Goal: Find specific page/section: Locate a particular part of the current website

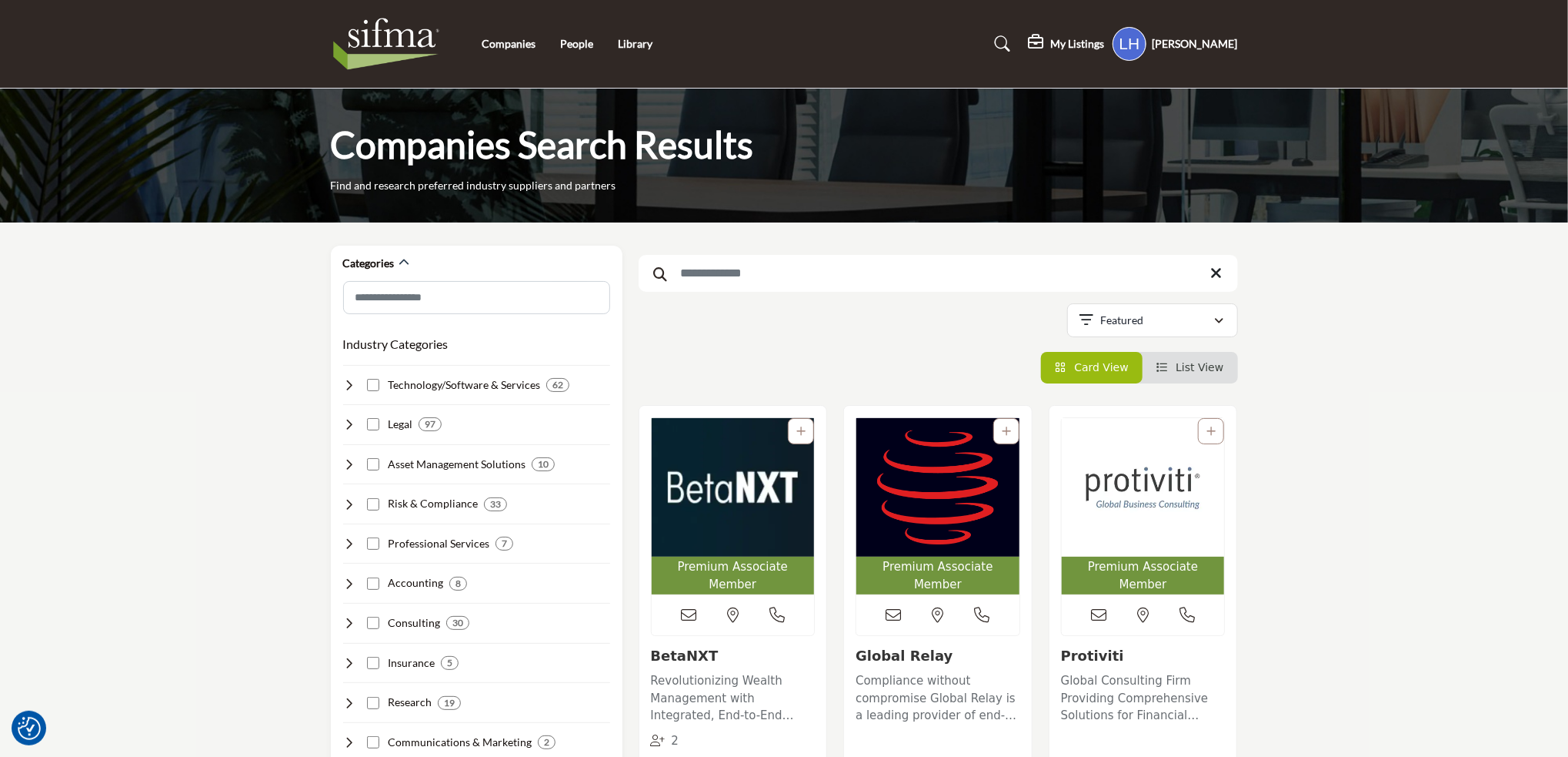
click at [703, 273] on input "Search Keyword" at bounding box center [938, 273] width 600 height 37
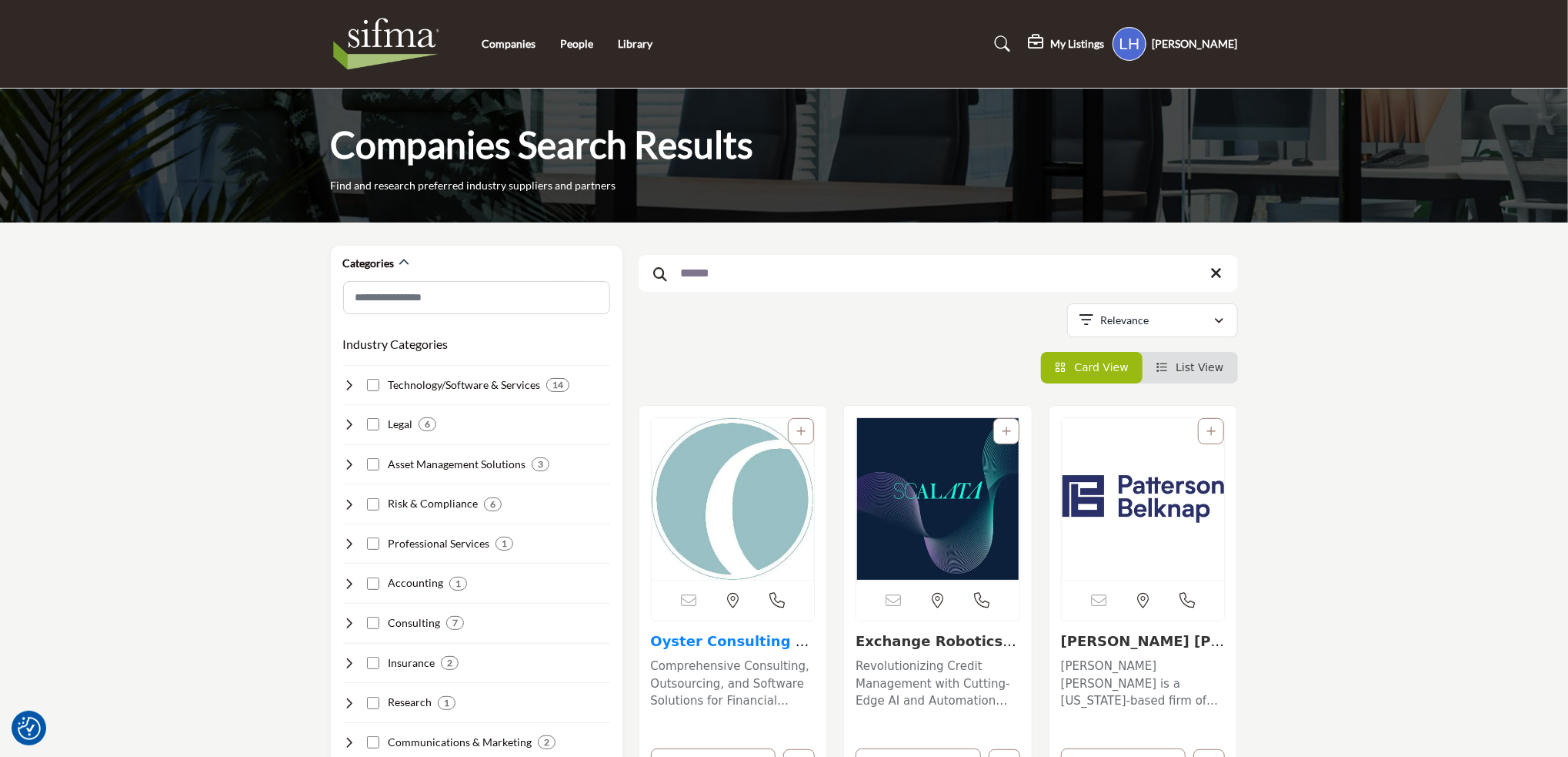
type input "******"
click at [700, 641] on link "Oyster Consulting LL..." at bounding box center [730, 649] width 159 height 33
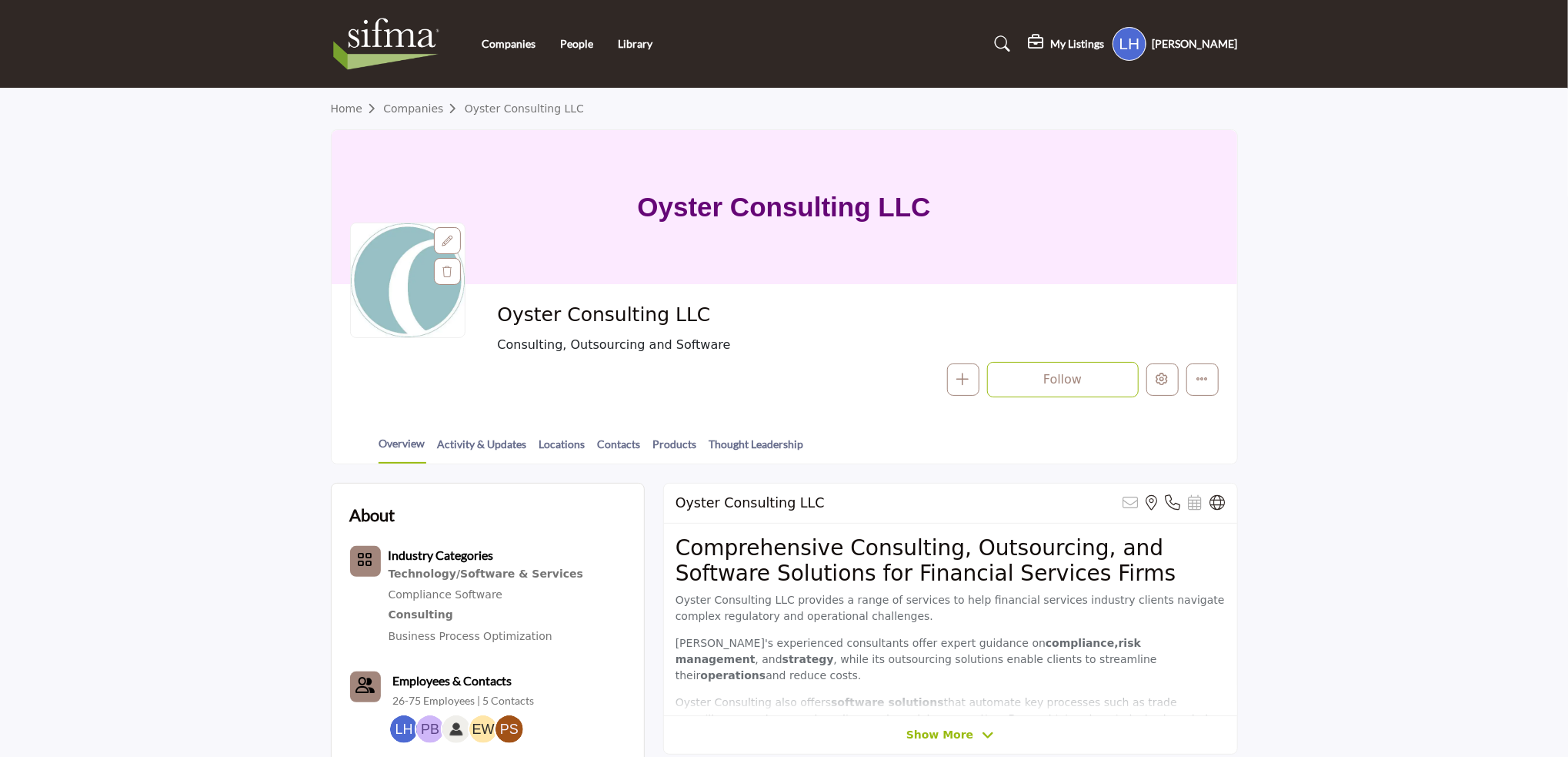
click at [691, 207] on h1 "Oyster Consulting LLC" at bounding box center [784, 207] width 294 height 154
click at [781, 207] on h1 "Oyster Consulting LLC" at bounding box center [784, 207] width 294 height 154
click at [447, 240] on icon at bounding box center [447, 241] width 11 height 11
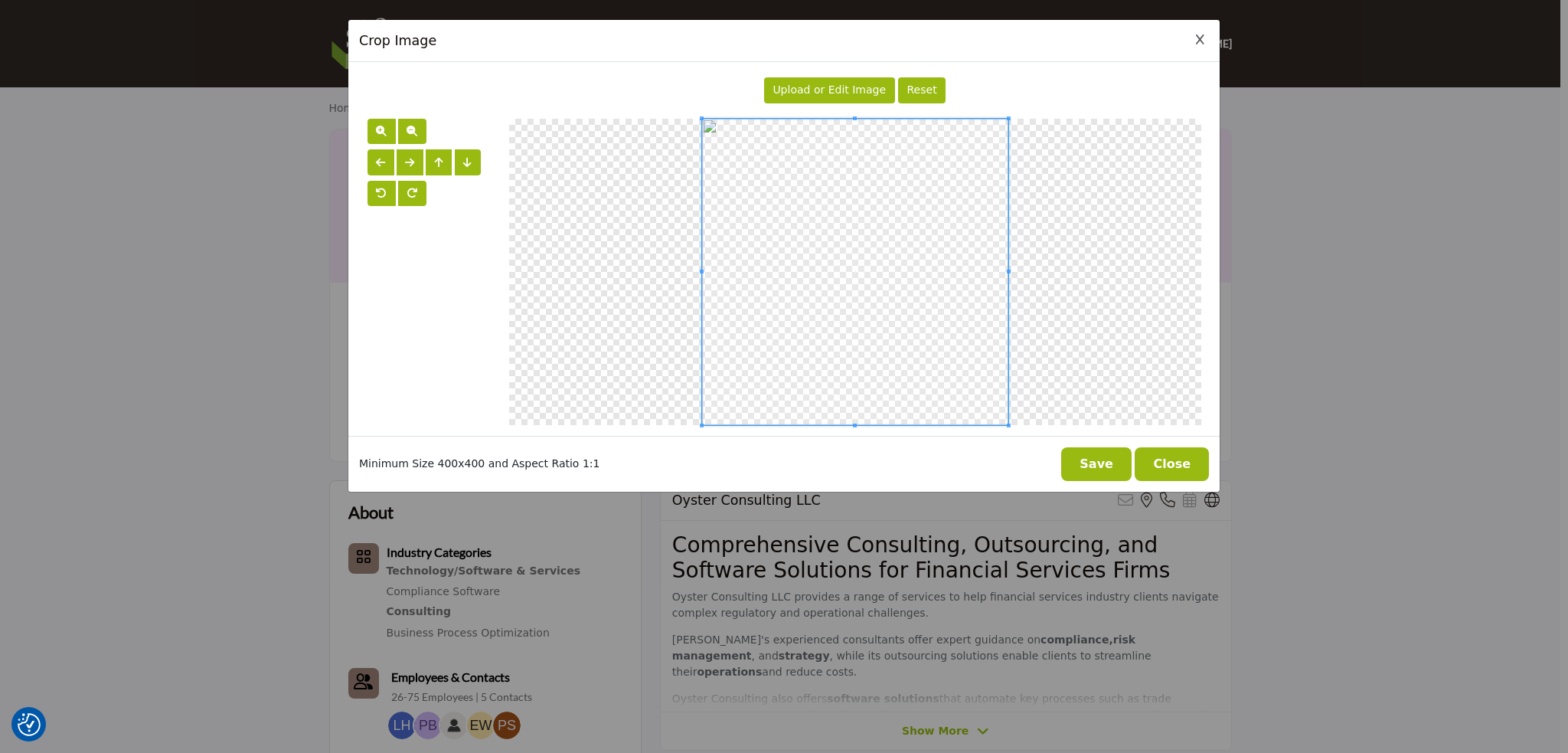
click at [847, 88] on span "Upload or Edit Image" at bounding box center [829, 89] width 113 height 13
click at [833, 92] on span "Upload or Edit Image" at bounding box center [829, 89] width 113 height 13
click at [1112, 459] on button "Save" at bounding box center [1097, 464] width 70 height 34
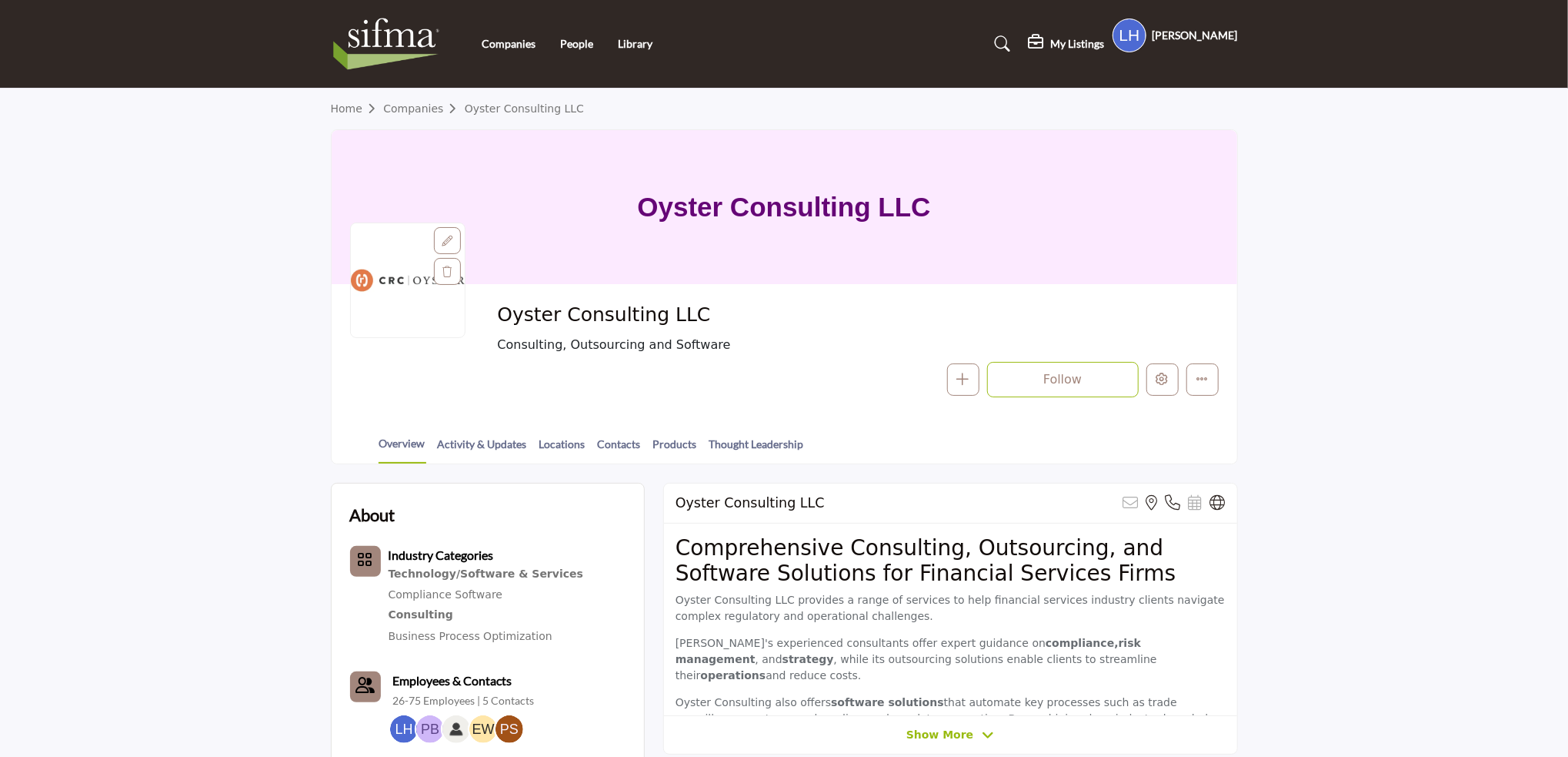
click at [757, 208] on h1 "Oyster Consulting LLC" at bounding box center [784, 207] width 294 height 154
click at [562, 306] on span "Oyster Consulting LLC" at bounding box center [670, 316] width 347 height 25
click at [444, 269] on icon at bounding box center [447, 272] width 9 height 11
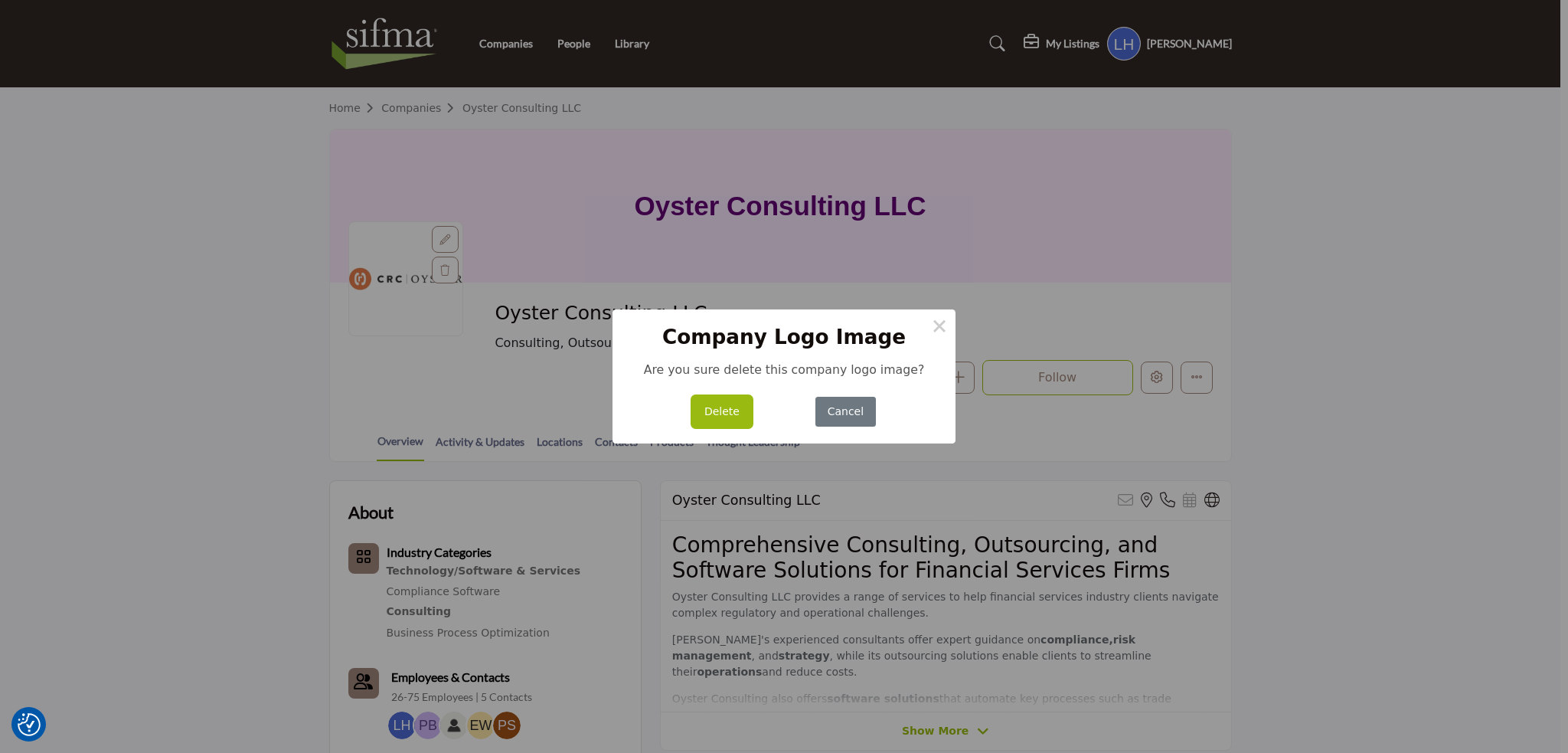
click at [721, 408] on button "Delete" at bounding box center [722, 412] width 59 height 30
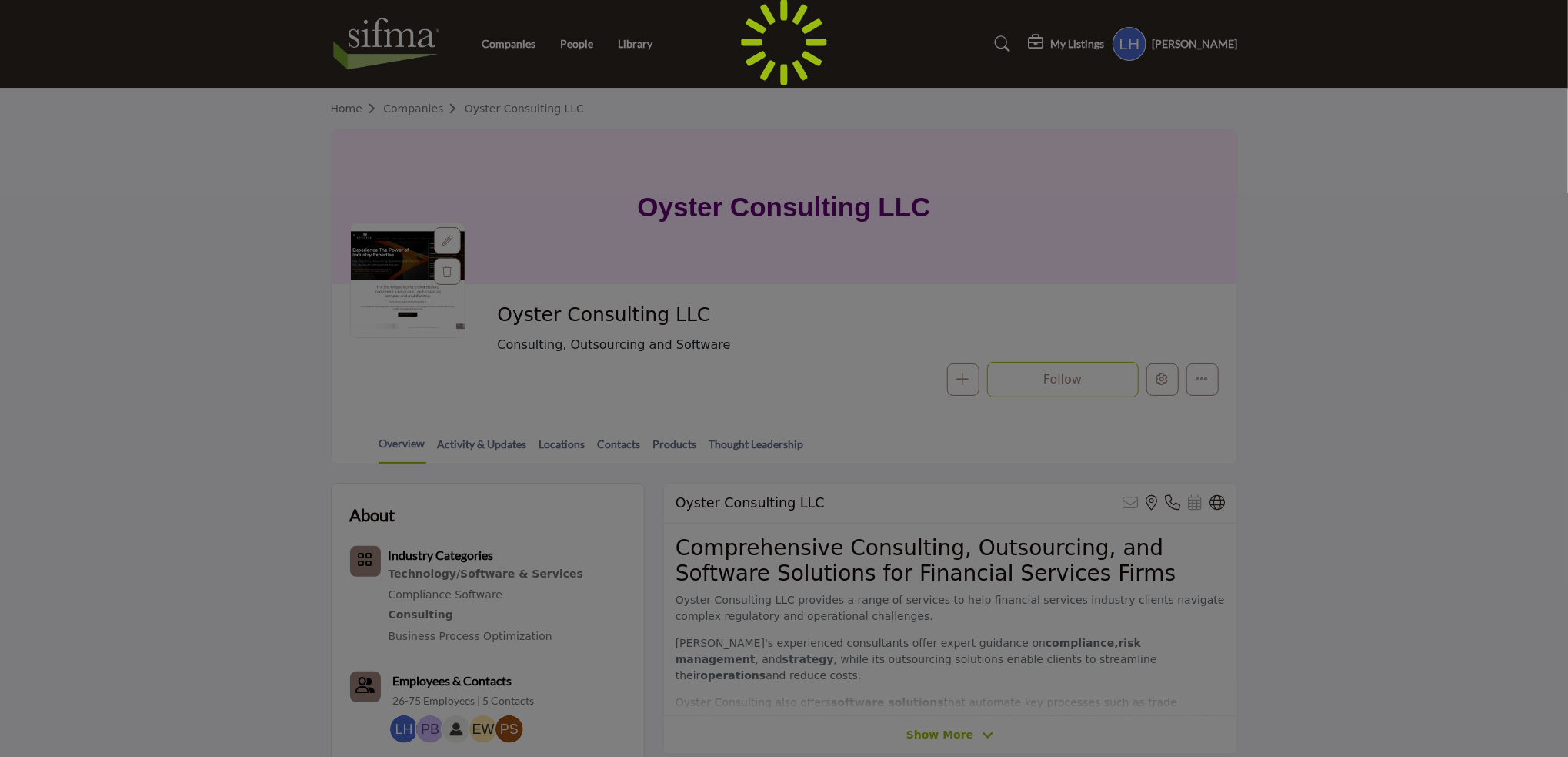
click at [449, 239] on div at bounding box center [784, 378] width 1568 height 757
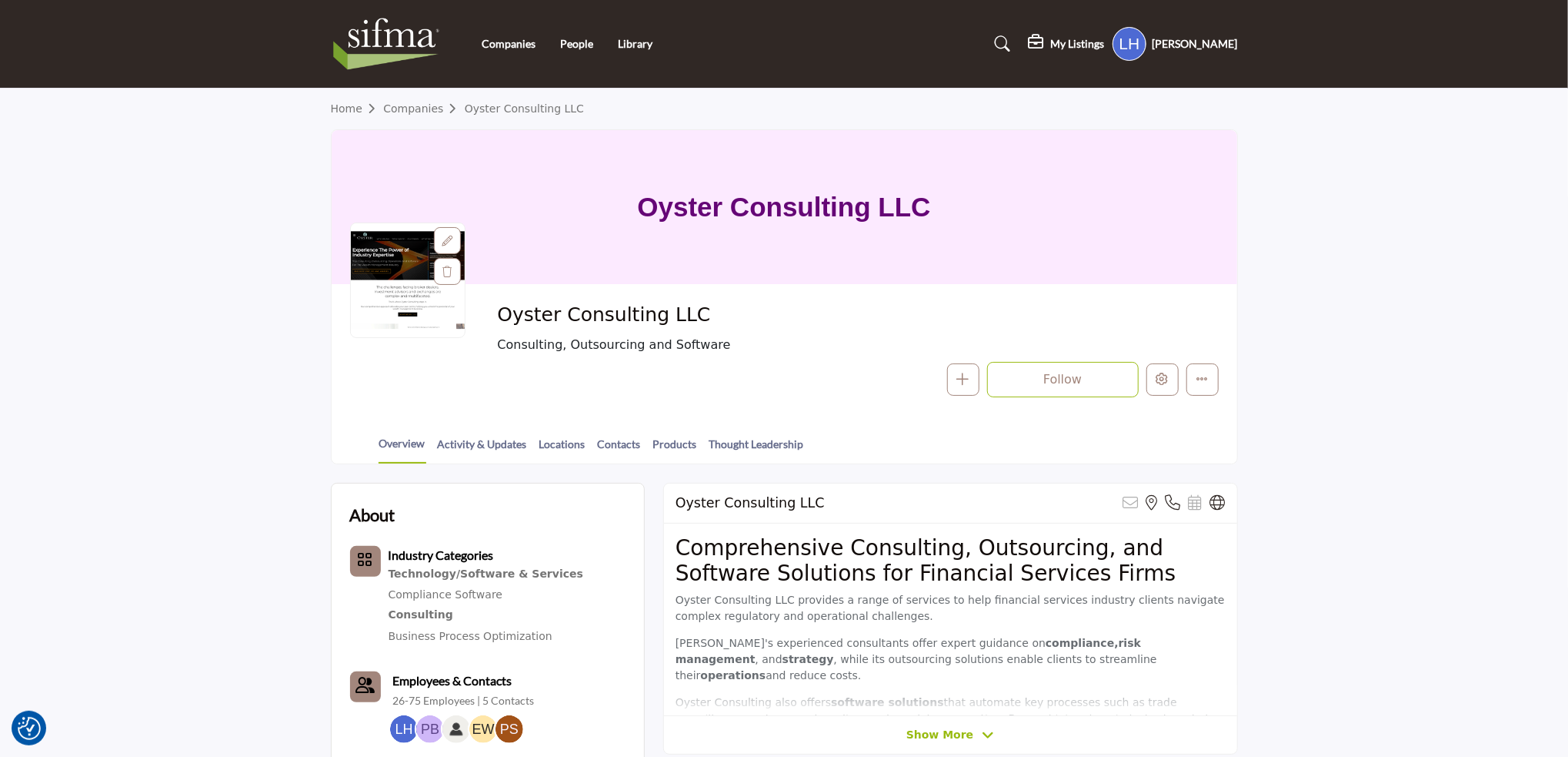
click at [444, 236] on icon at bounding box center [447, 241] width 11 height 11
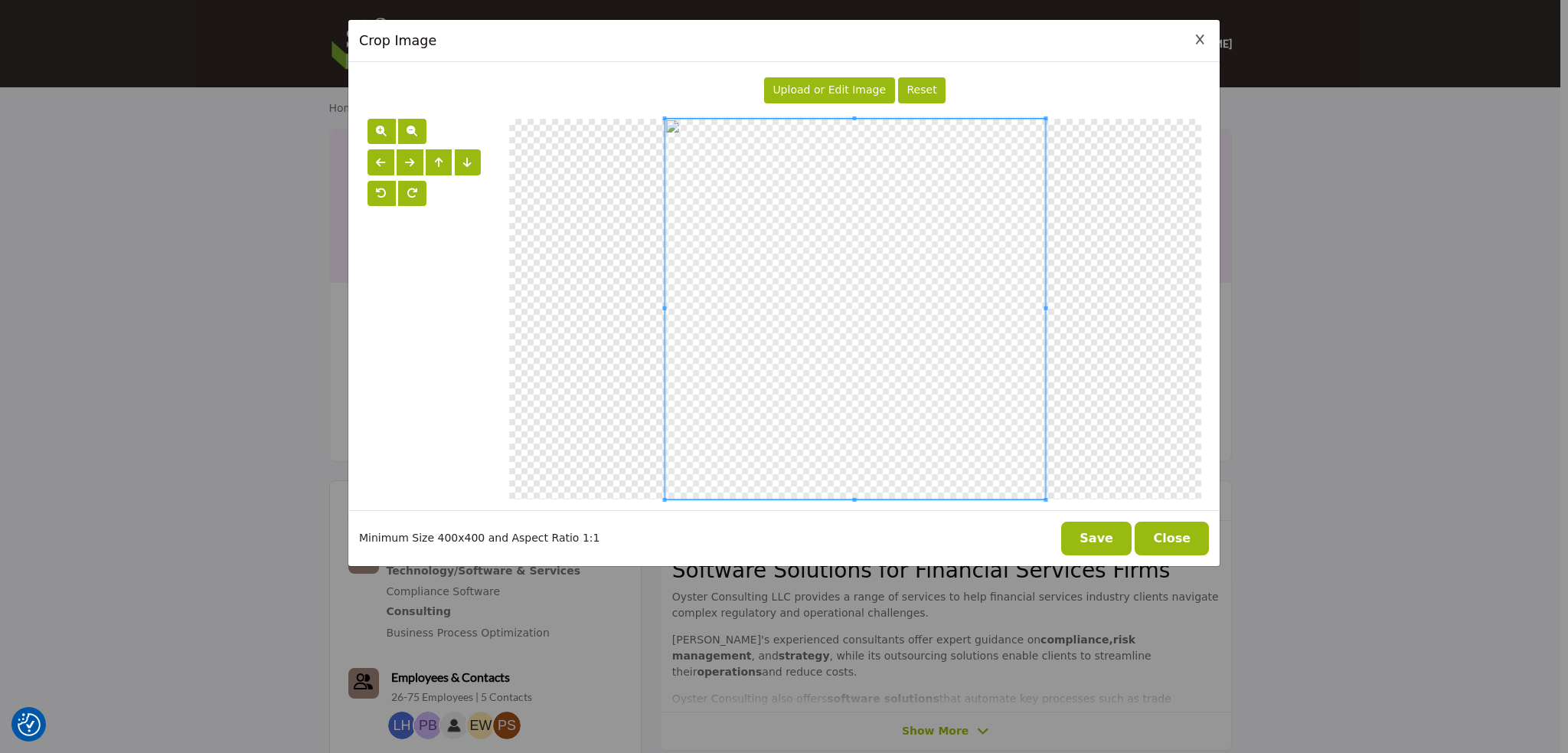
click at [845, 91] on span "Upload or Edit Image" at bounding box center [829, 89] width 113 height 13
click at [1107, 542] on button "Save" at bounding box center [1097, 538] width 70 height 34
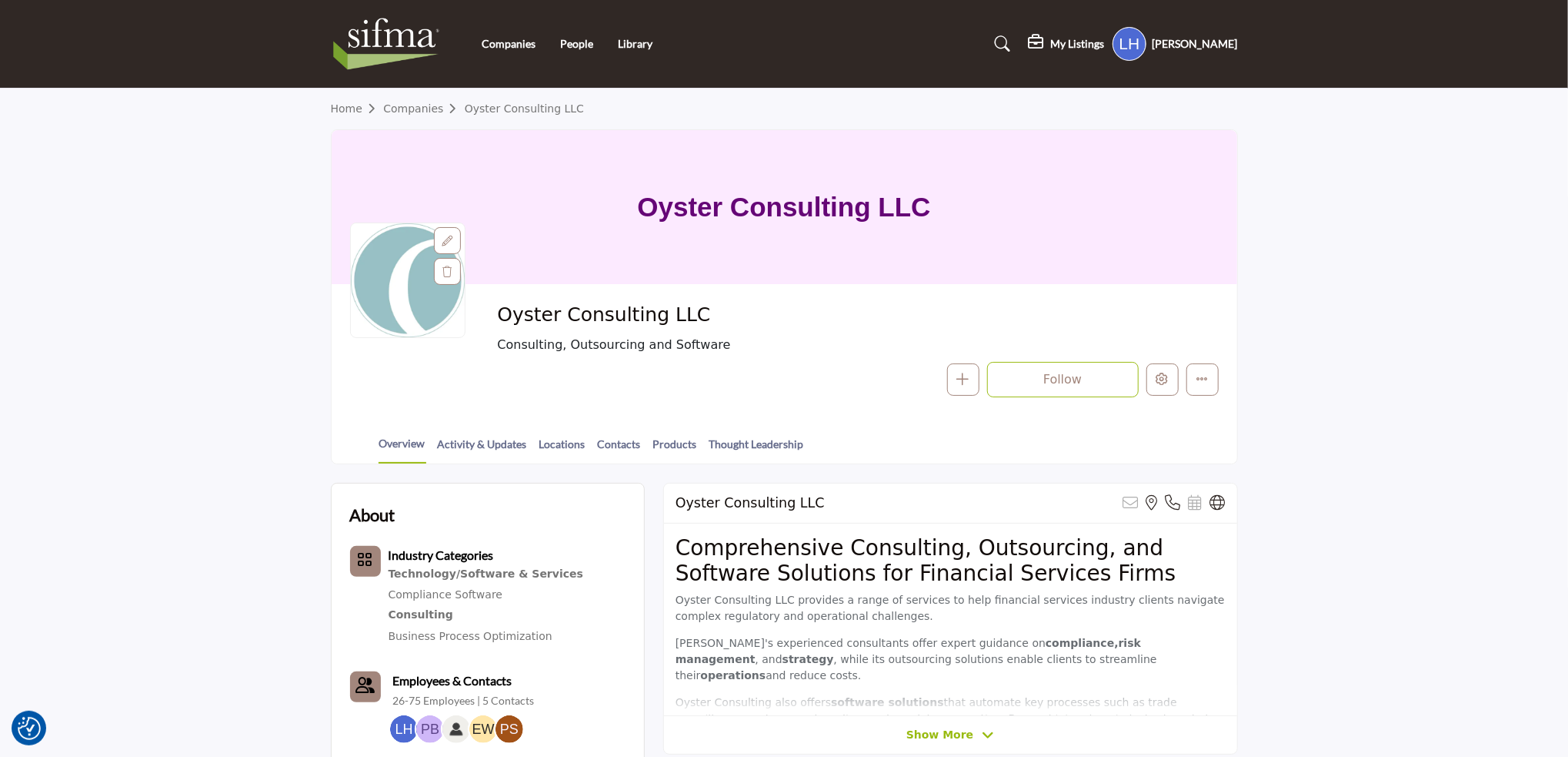
click at [585, 310] on span "Oyster Consulting LLC" at bounding box center [670, 316] width 347 height 25
